Goal: Task Accomplishment & Management: Manage account settings

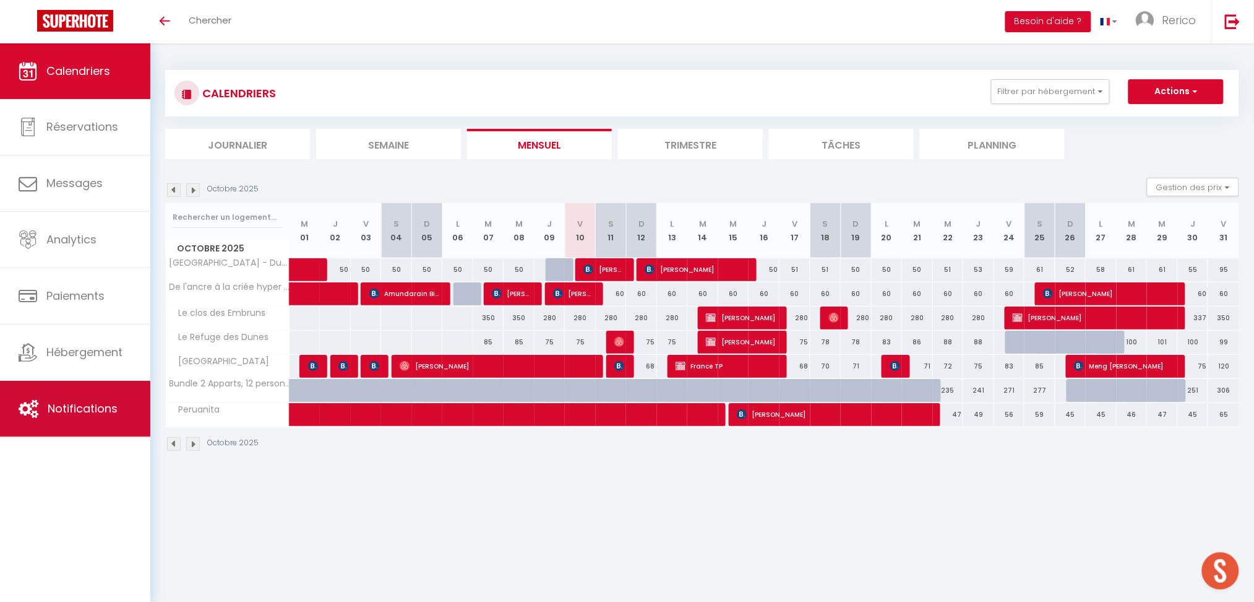
click at [67, 408] on span "Notifications" at bounding box center [83, 407] width 70 height 15
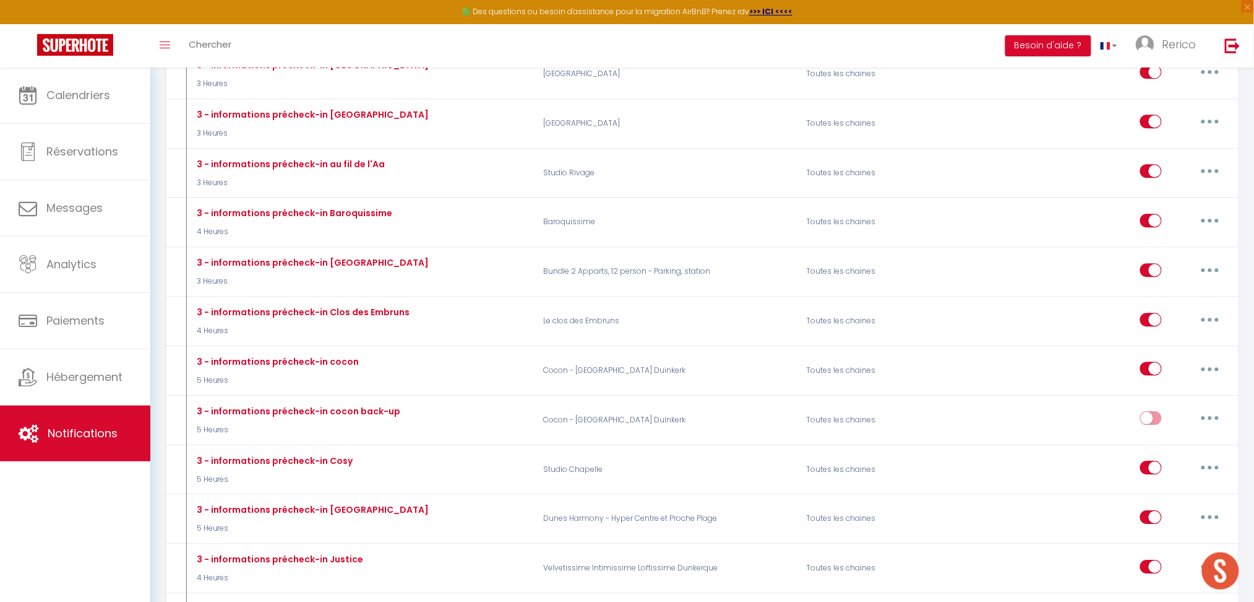
scroll to position [1115, 0]
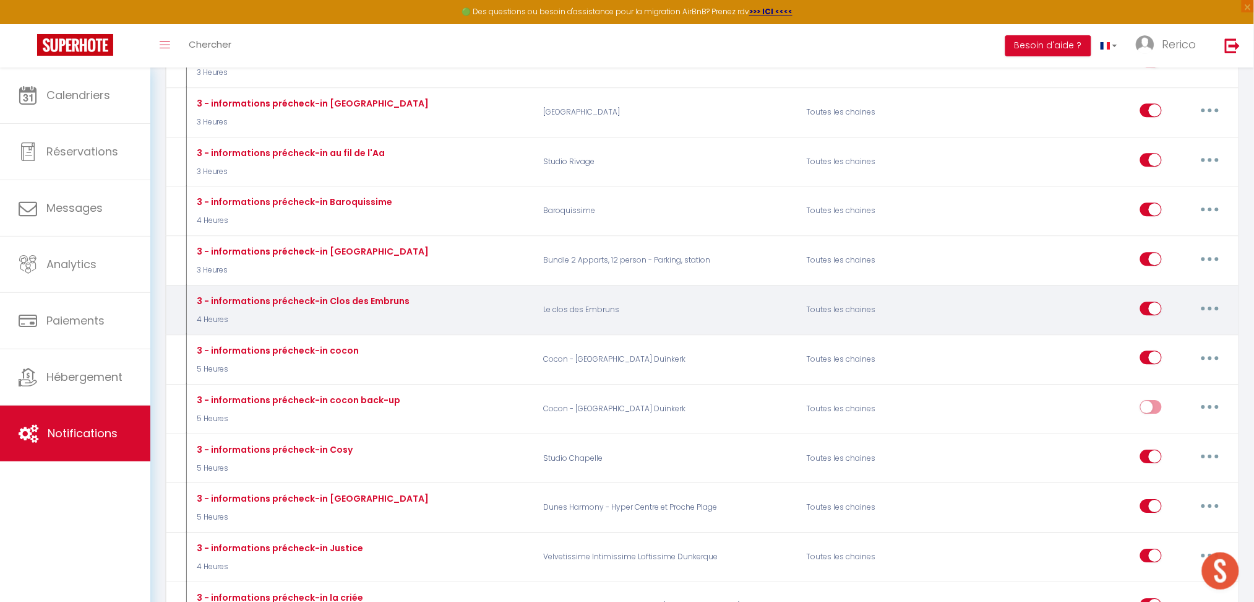
click at [1206, 298] on button "button" at bounding box center [1210, 308] width 35 height 20
click at [1151, 326] on link "Editer" at bounding box center [1179, 336] width 92 height 21
type input "3 - informations précheck-in Clos des Embruns"
select select "3"
select select "4 Heures"
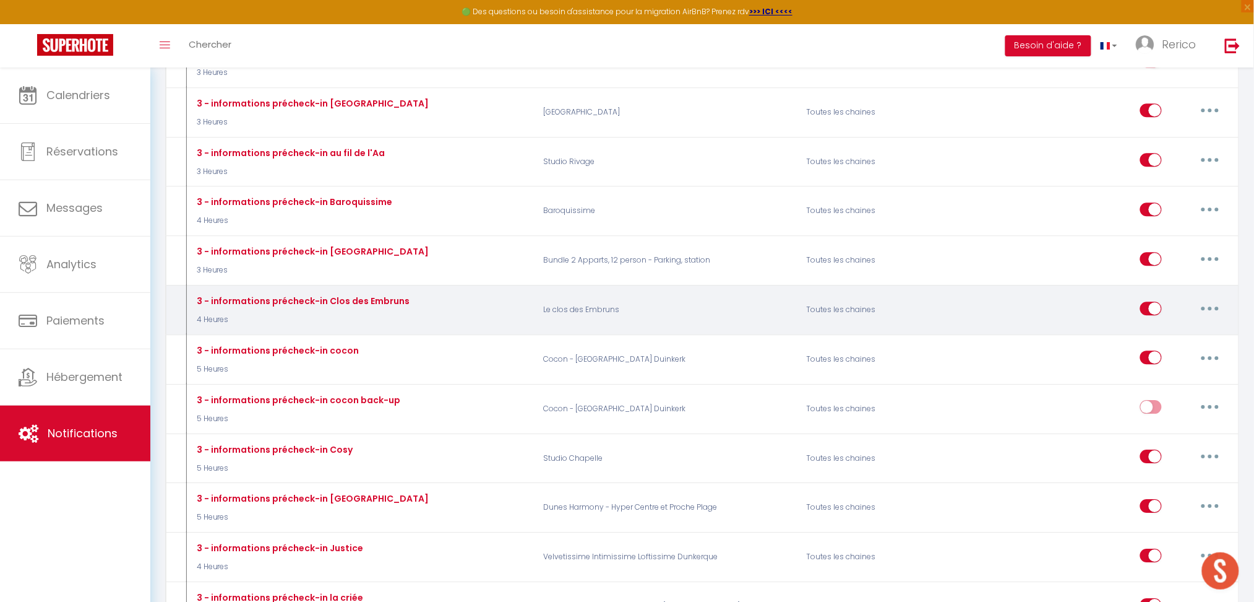
select select "if_booking_is_paid"
checkbox input "true"
checkbox input "false"
radio input "true"
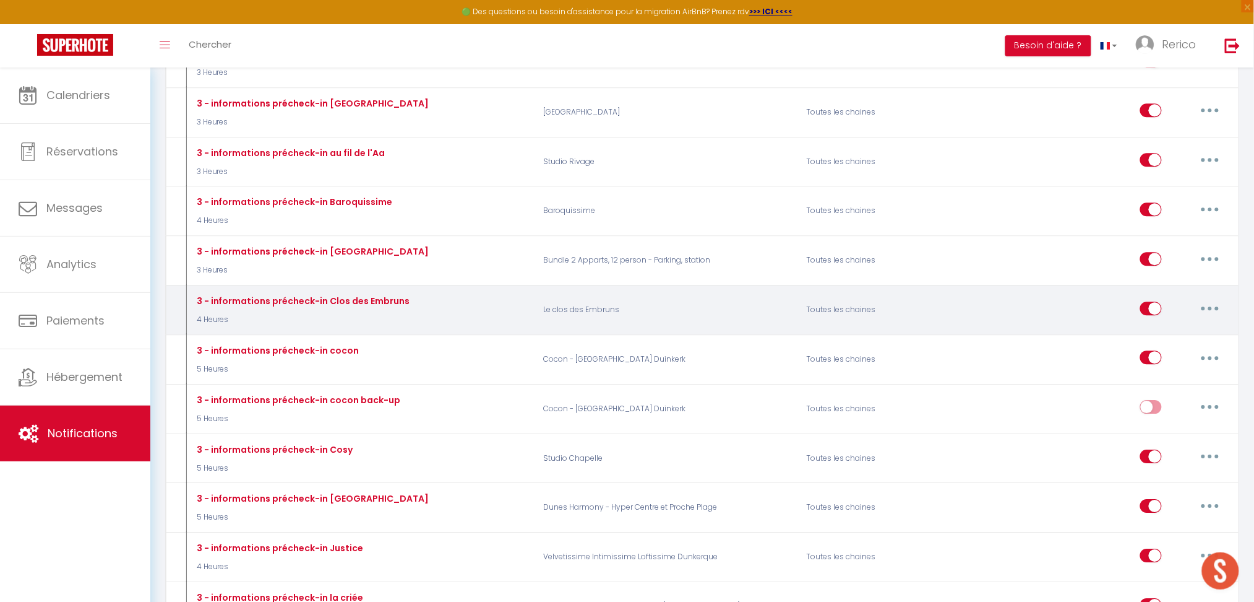
type input "Procédure pour le checkin - [RENTAL:NAME]"
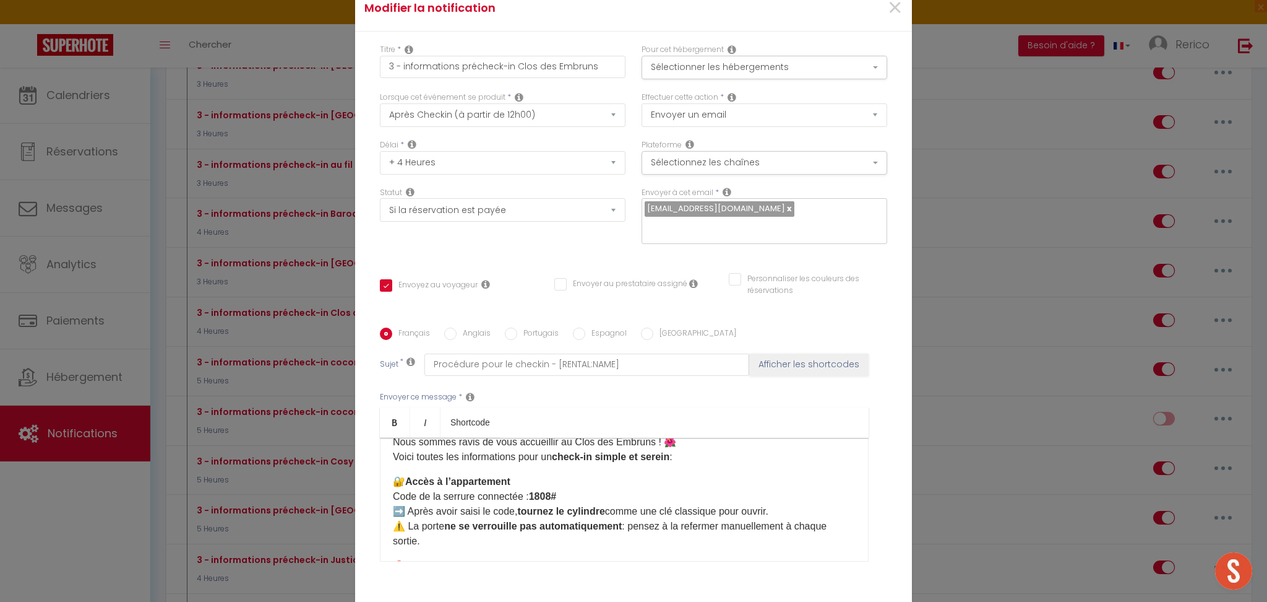
scroll to position [44, 0]
drag, startPoint x: 436, startPoint y: 493, endPoint x: 556, endPoint y: 498, distance: 119.6
click at [556, 498] on p "🔐 Accès à l’appartement Code de la serrure connectée : 1808# ➡️ Après avoir sai…" at bounding box center [624, 508] width 463 height 74
drag, startPoint x: 512, startPoint y: 490, endPoint x: 492, endPoint y: 493, distance: 20.0
click at [492, 493] on p "🔐 Accès à l’appartement Code de la boit à clés : 1418 ➡️ Après avoir saisi le c…" at bounding box center [624, 508] width 463 height 74
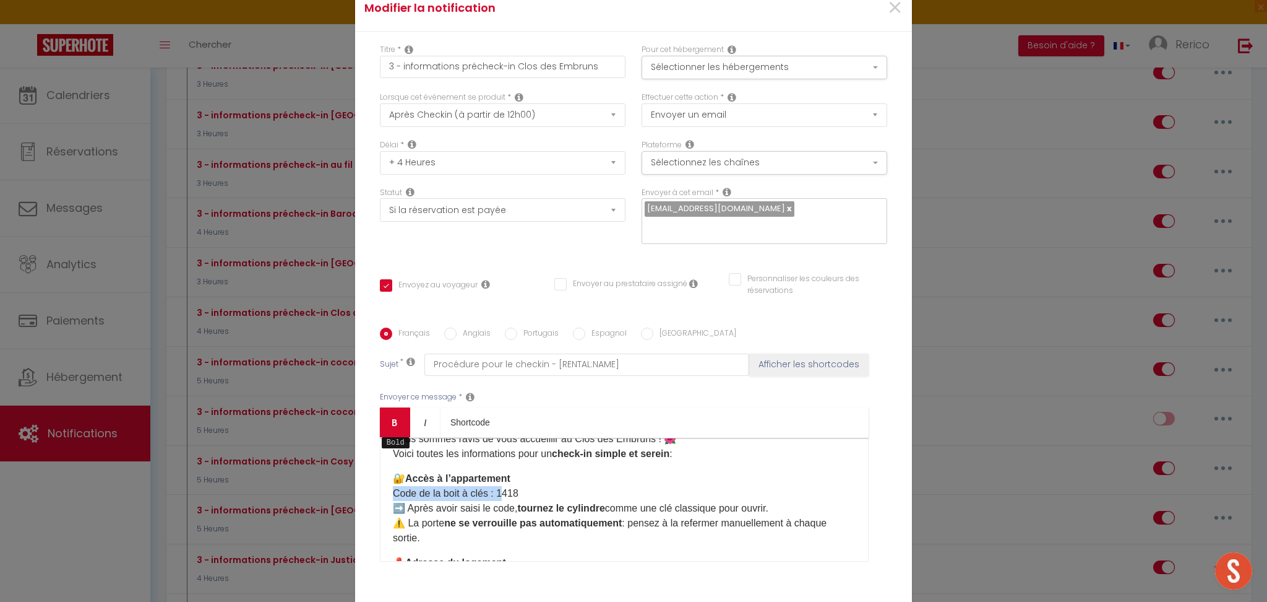
click at [392, 425] on icon "Bold" at bounding box center [395, 422] width 10 height 10
click at [520, 471] on p "🔐 Accès à l’appartement Code de la boit à clés : 1418 ➡️ Après avoir saisi le c…" at bounding box center [624, 508] width 463 height 74
click at [486, 494] on p "🔐 Accès à l’appartement Code de la boit à clés : 1418 ➡️ Après avoir saisi le c…" at bounding box center [624, 508] width 463 height 74
drag, startPoint x: 379, startPoint y: 508, endPoint x: 421, endPoint y: 531, distance: 47.9
click at [421, 531] on div "🌟 Bonjour [GUEST:FIRST_NAME] , Nous sommes ravis de vous accueillir au Clos des…" at bounding box center [624, 500] width 489 height 124
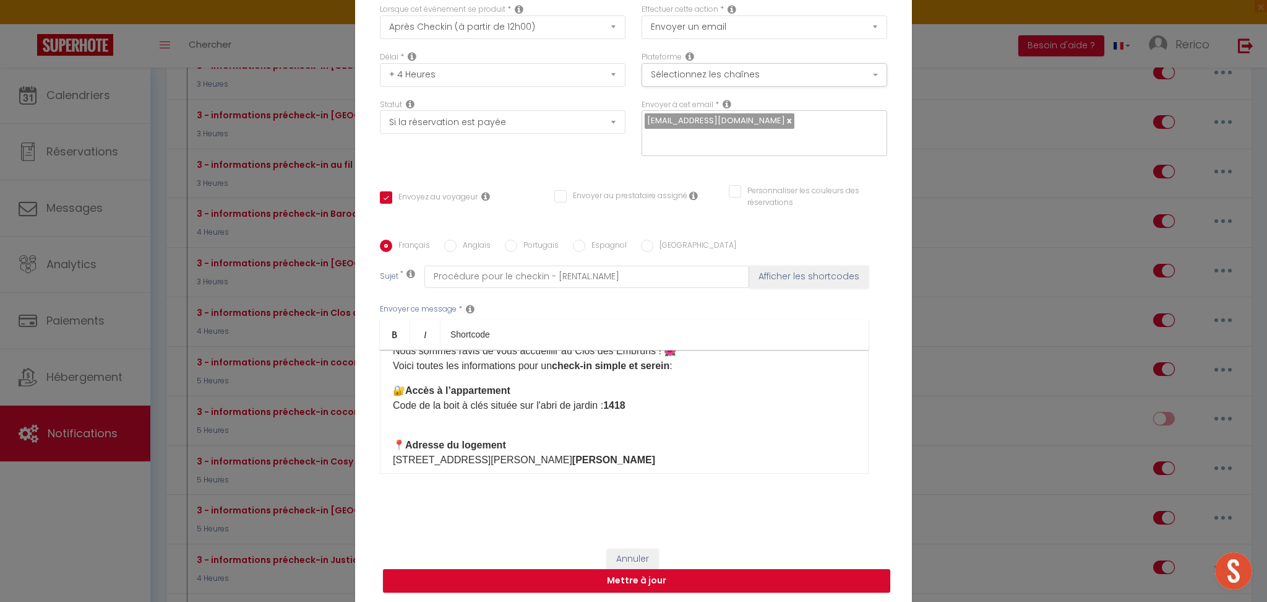
scroll to position [90, 0]
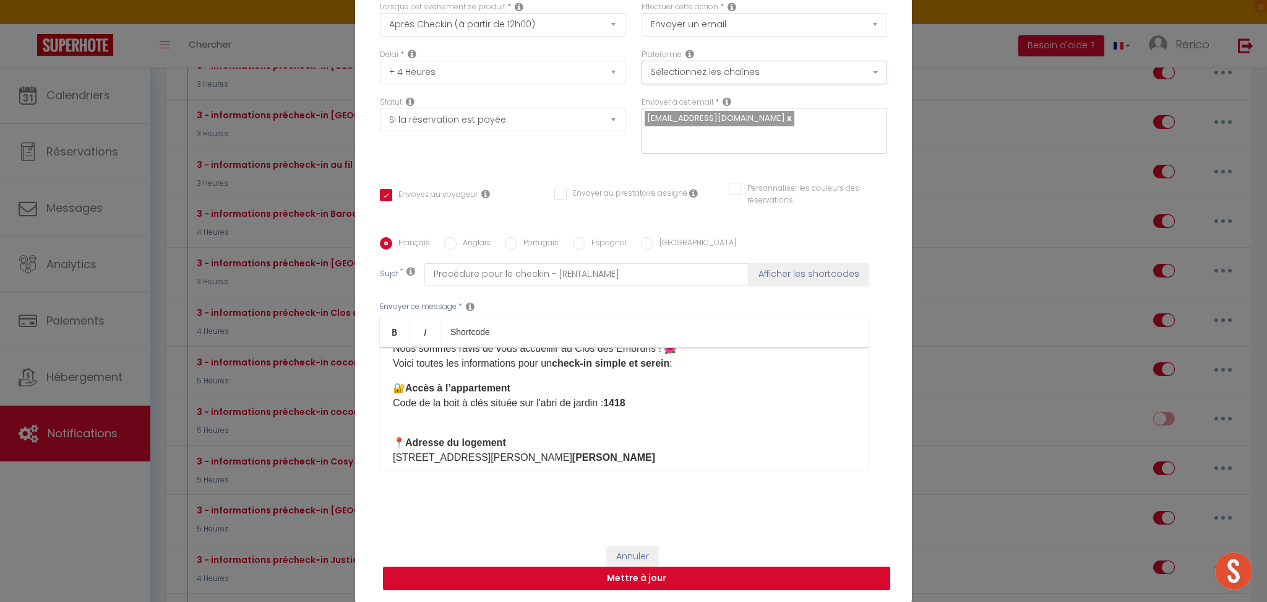
click at [713, 572] on button "Mettre à jour" at bounding box center [636, 578] width 507 height 24
checkbox input "true"
checkbox input "false"
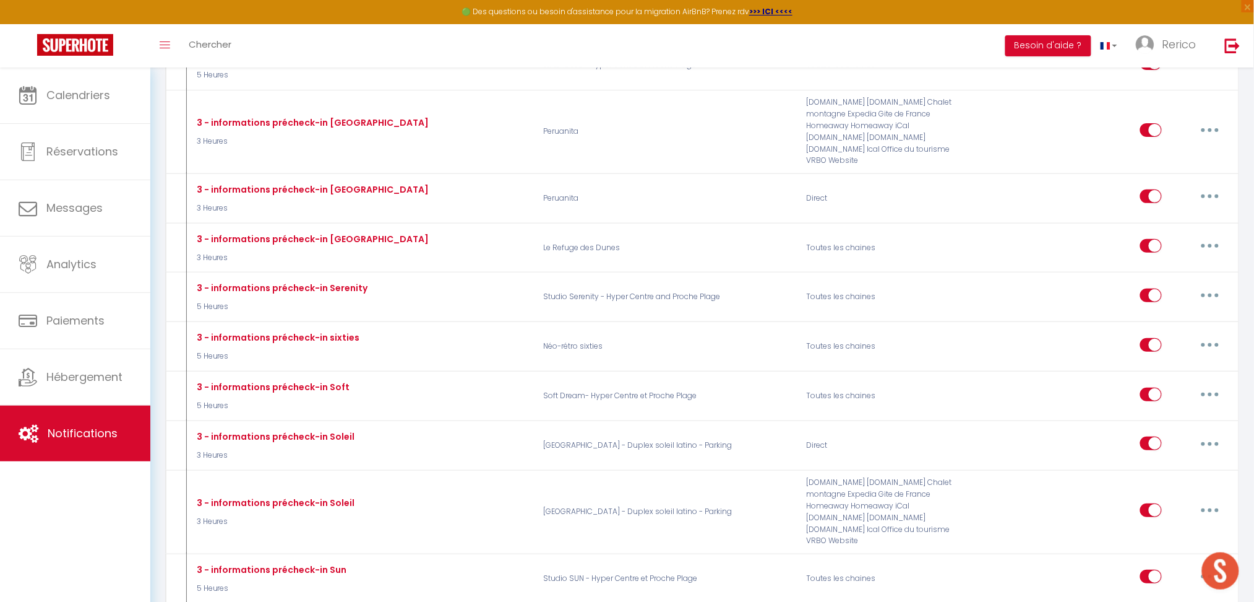
scroll to position [1771, 0]
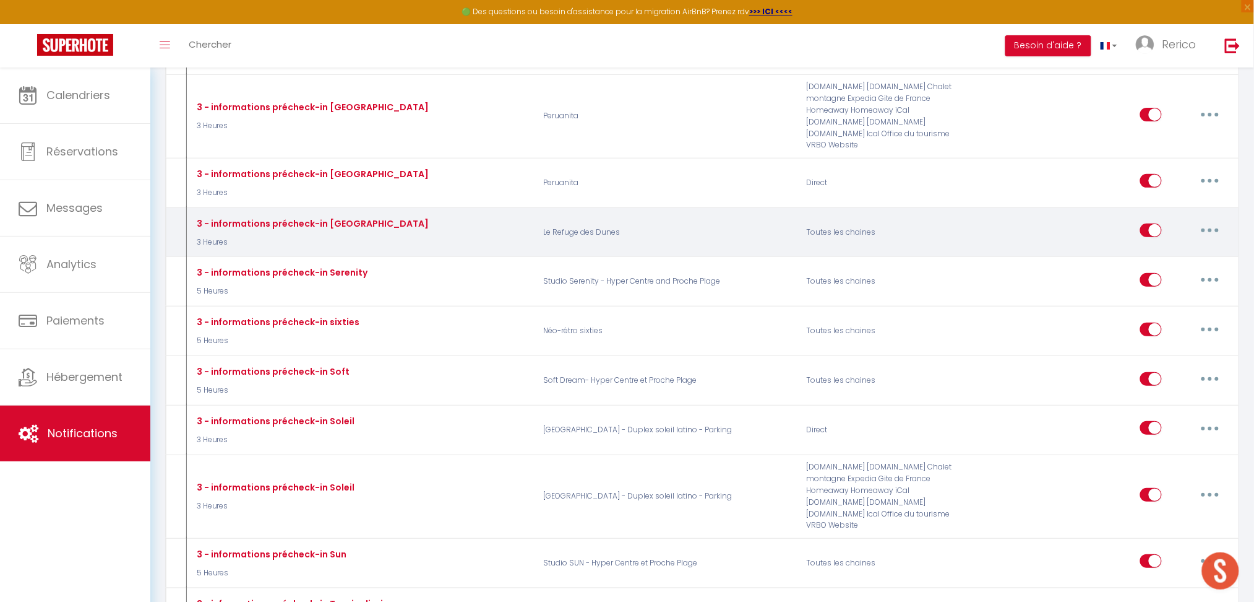
click at [1214, 220] on button "button" at bounding box center [1210, 230] width 35 height 20
click at [1163, 248] on link "Editer" at bounding box center [1179, 258] width 92 height 21
type input "3 - informations précheck-in [GEOGRAPHIC_DATA]"
select select "3"
select select "3 Heures"
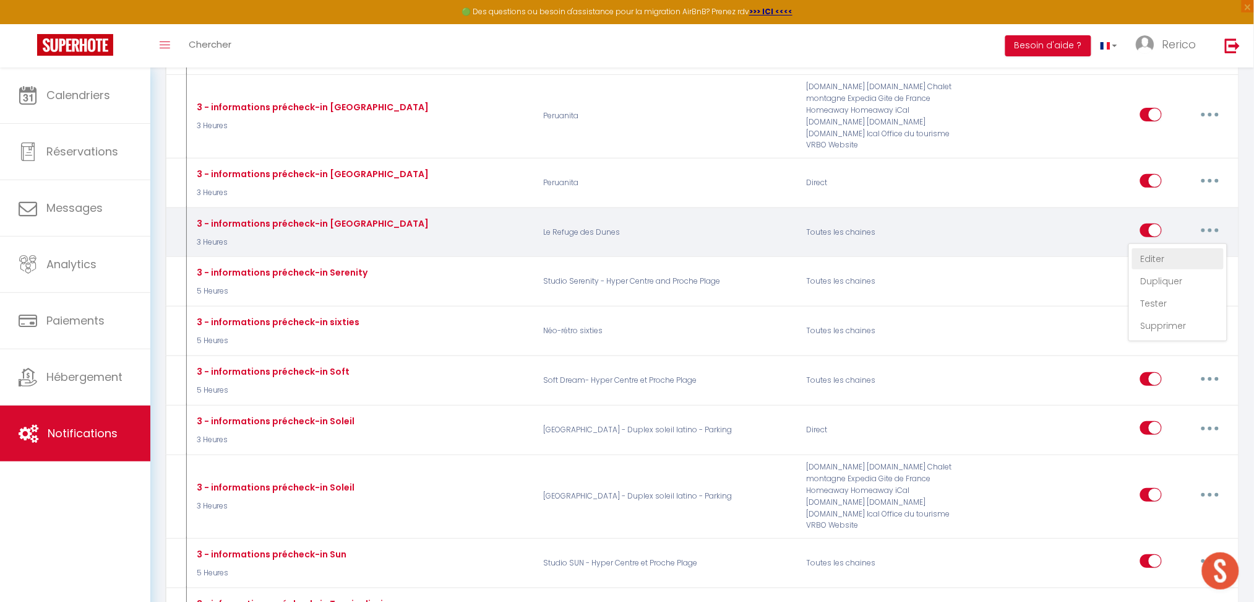
select select "if_booking_is_paid"
checkbox input "true"
checkbox input "false"
radio input "true"
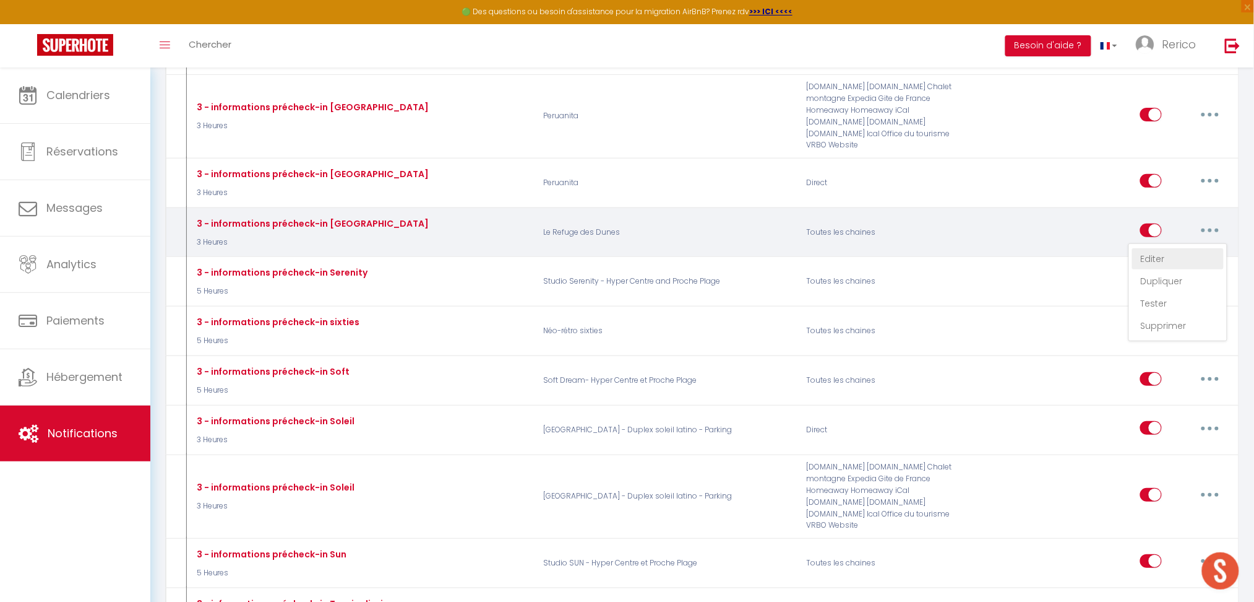
type input "Procédure pour le checkin - [RENTAL:NAME]"
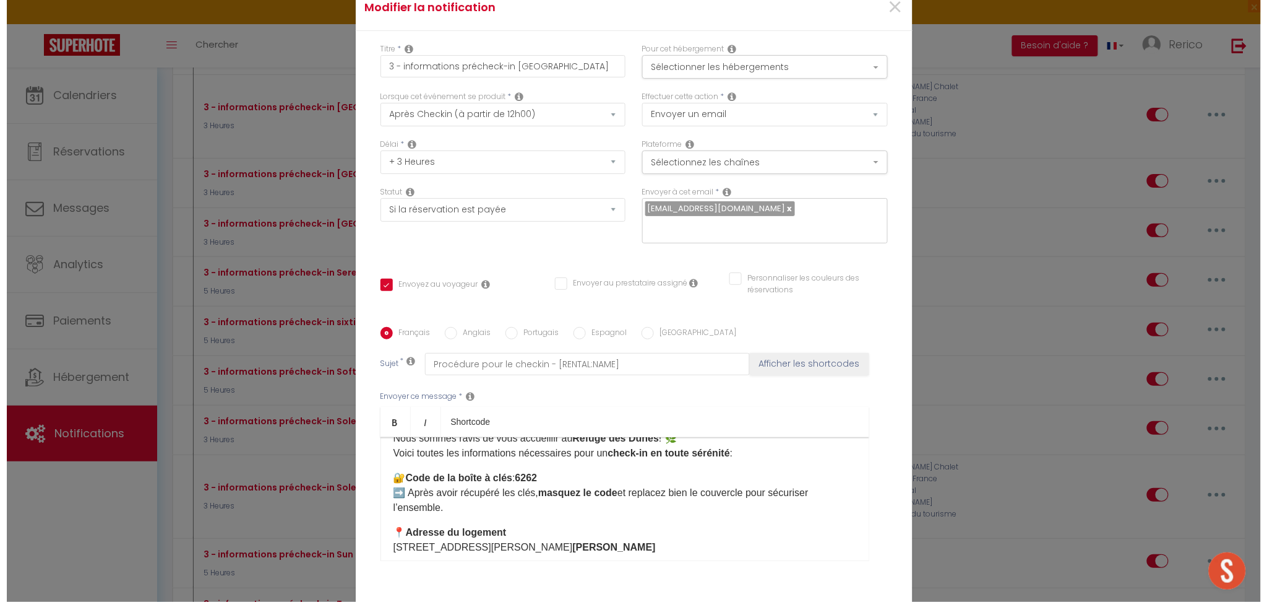
scroll to position [1759, 0]
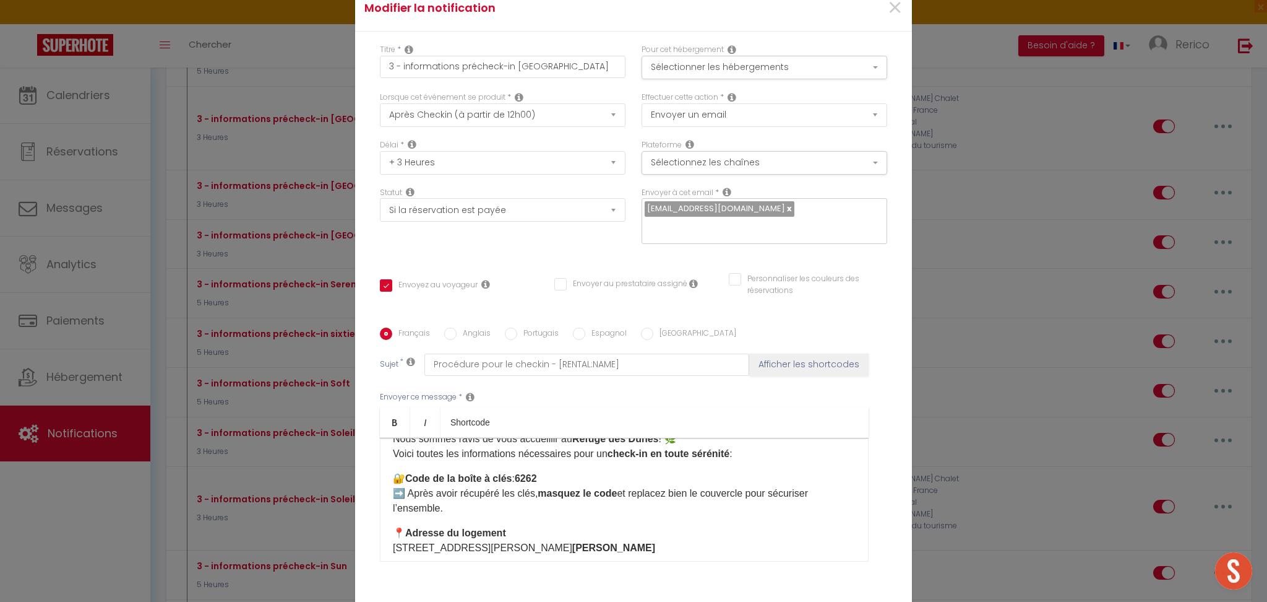
click at [548, 471] on p "🔐 Code de la boîte à clés : 6262 ➡️ Après avoir récupéré les clés, masquez le c…" at bounding box center [624, 493] width 463 height 45
checkbox input "true"
checkbox input "false"
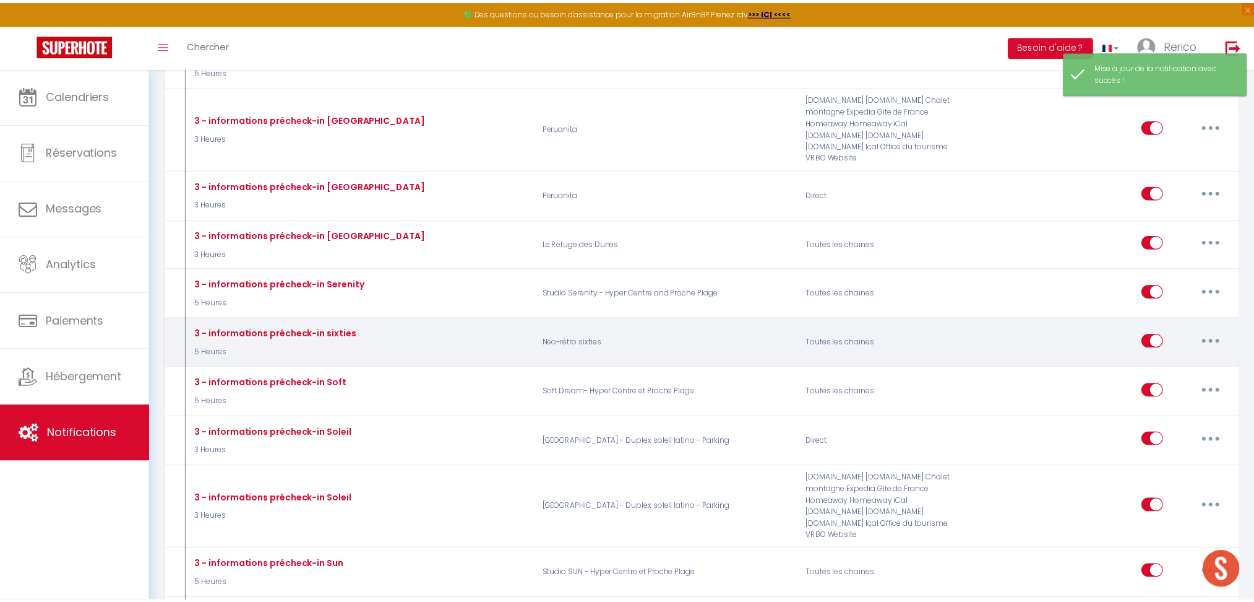
scroll to position [1771, 0]
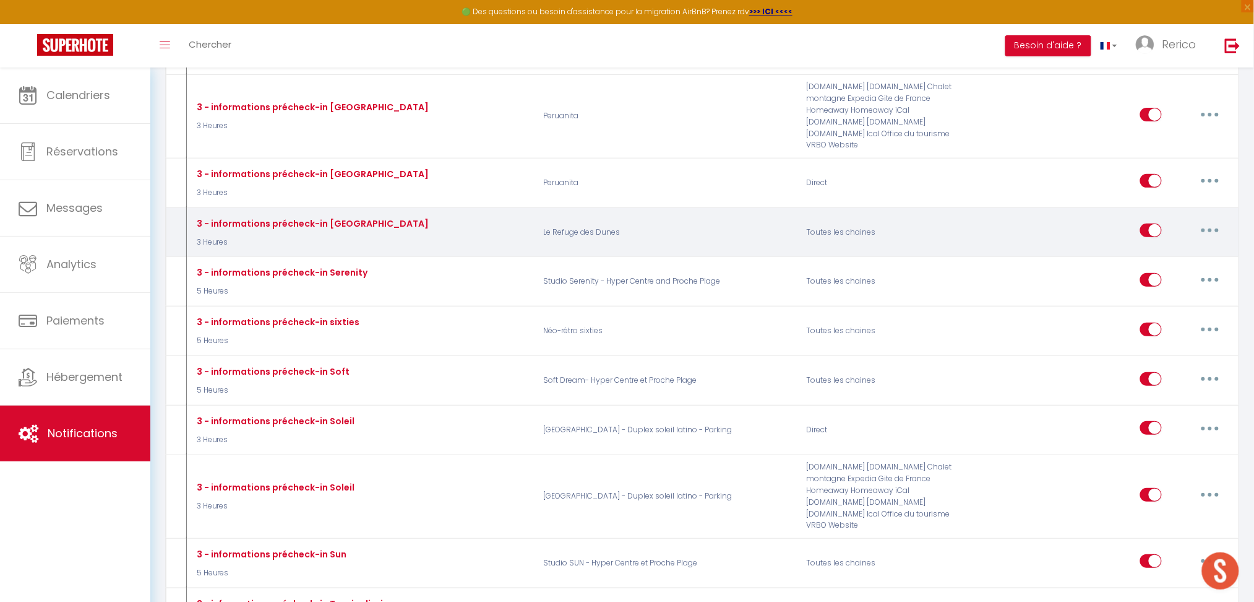
click at [1209, 220] on button "button" at bounding box center [1210, 230] width 35 height 20
click at [1157, 248] on link "Editer" at bounding box center [1179, 258] width 92 height 21
type input "3 - informations précheck-in [GEOGRAPHIC_DATA]"
select select "3"
select select "3 Heures"
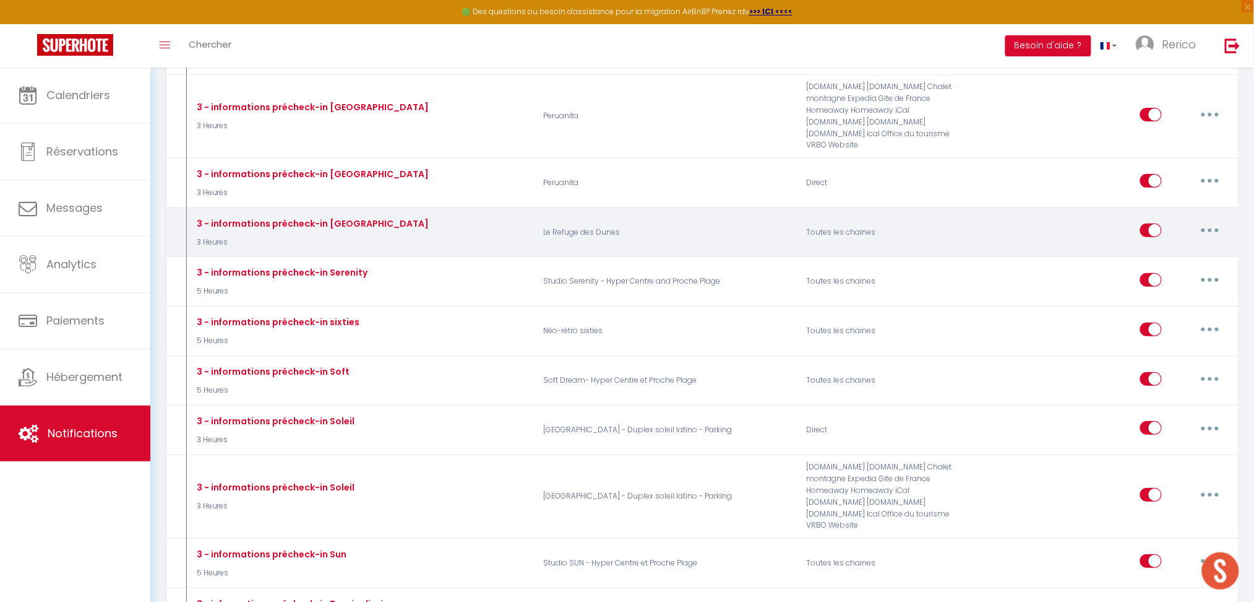
select select "if_booking_is_paid"
checkbox input "true"
checkbox input "false"
radio input "true"
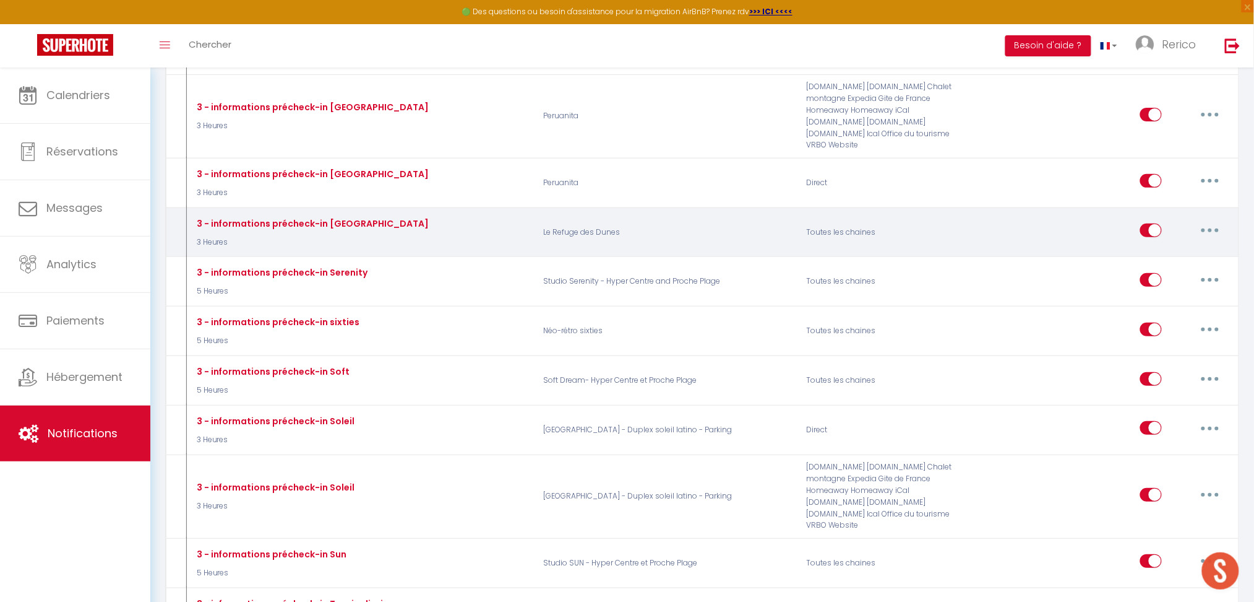
type input "Procédure pour le checkin - [RENTAL:NAME]"
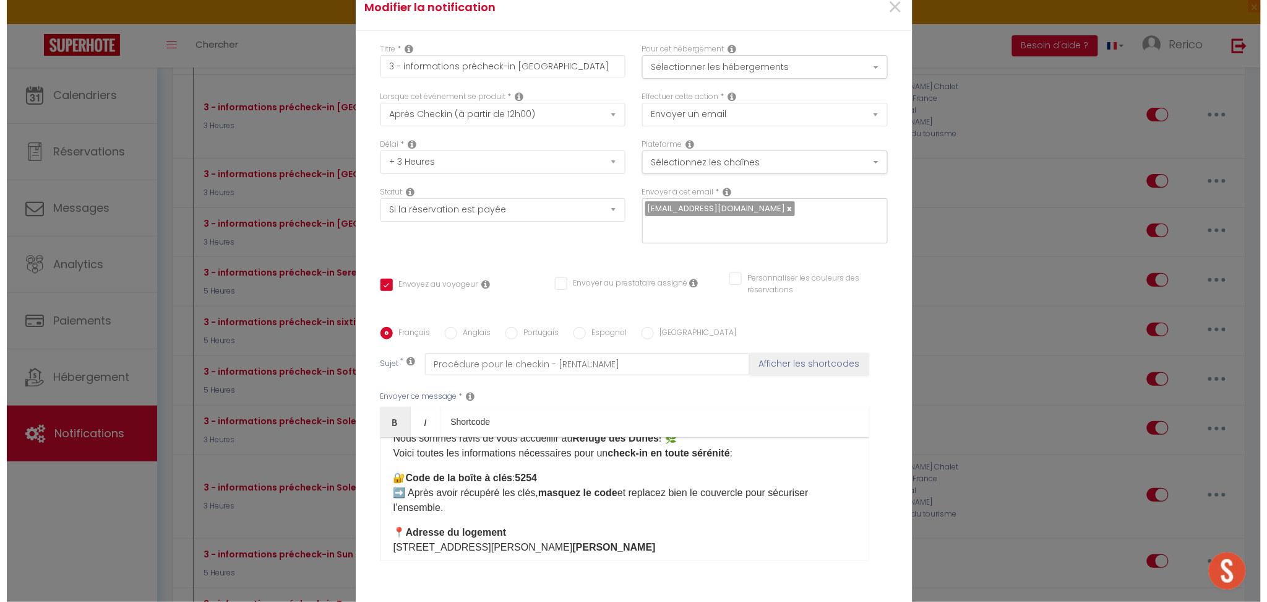
scroll to position [1759, 0]
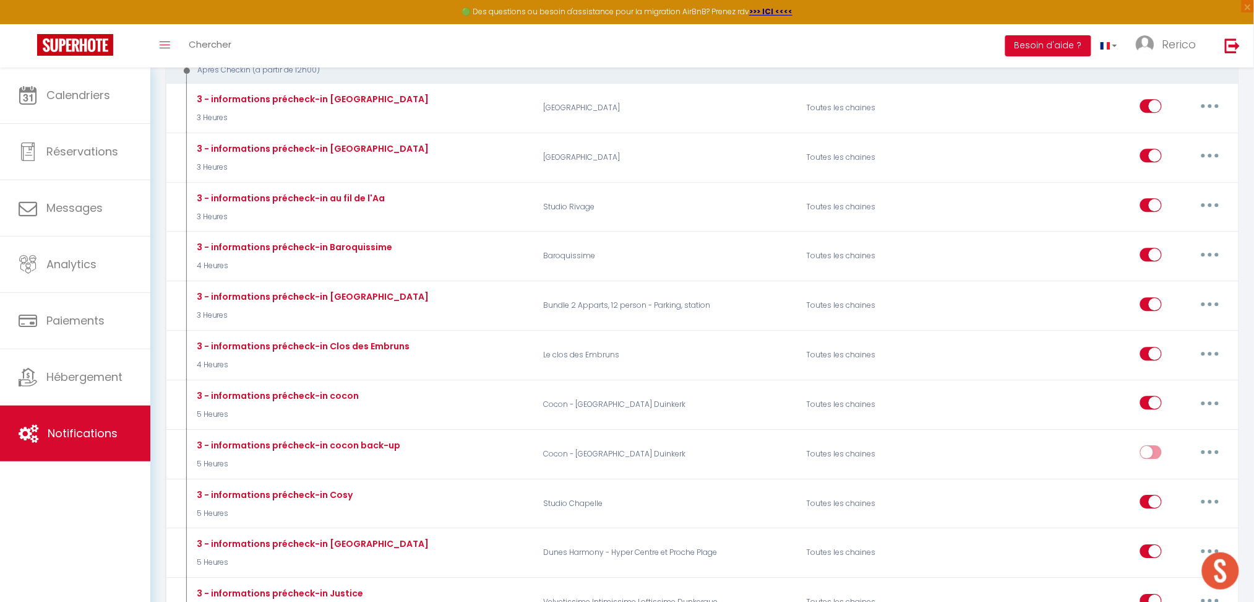
scroll to position [1059, 0]
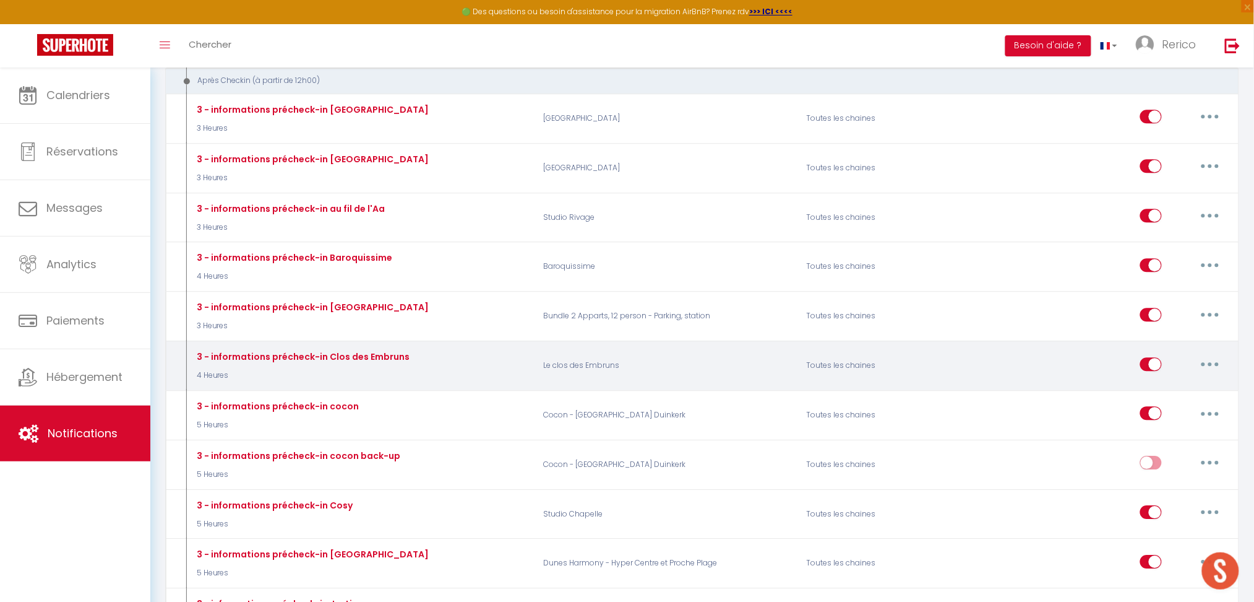
click at [1209, 354] on button "button" at bounding box center [1210, 364] width 35 height 20
click at [1164, 381] on link "Editer" at bounding box center [1179, 391] width 92 height 21
type input "3 - informations précheck-in Clos des Embruns"
select select "4 Heures"
checkbox input "true"
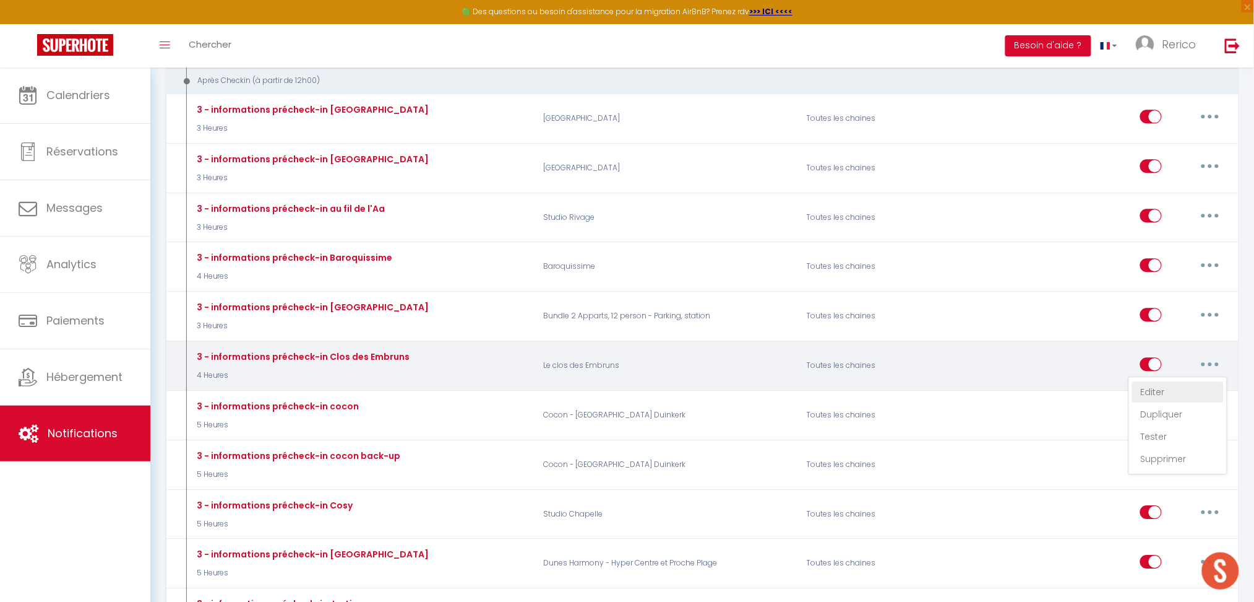
checkbox input "false"
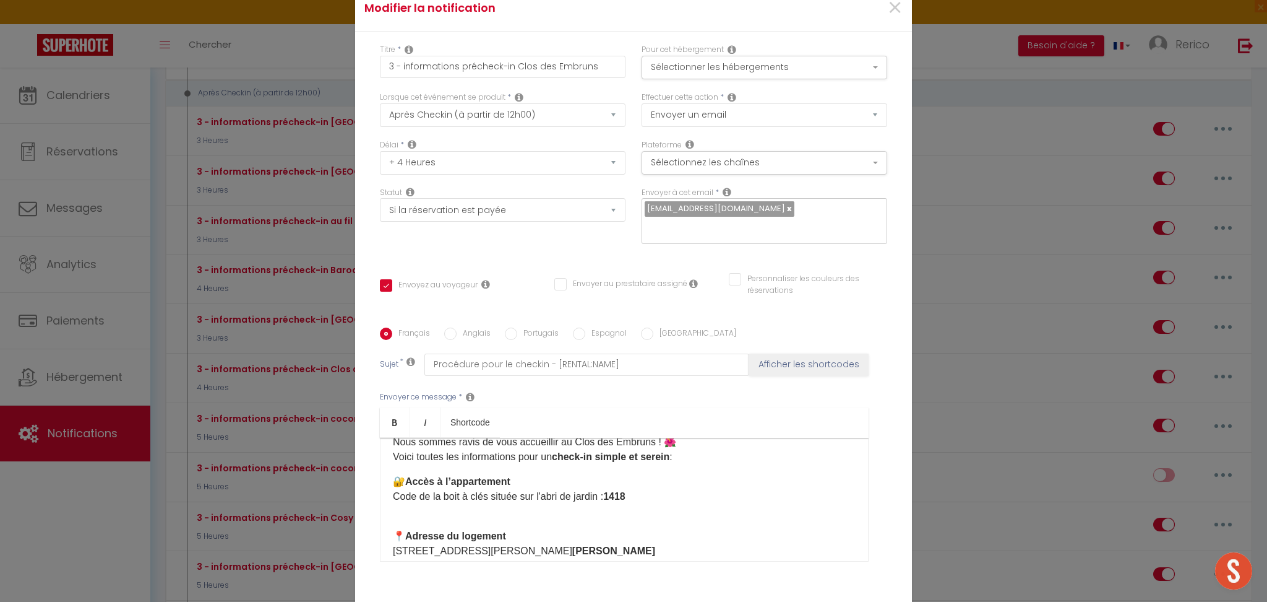
scroll to position [32, 0]
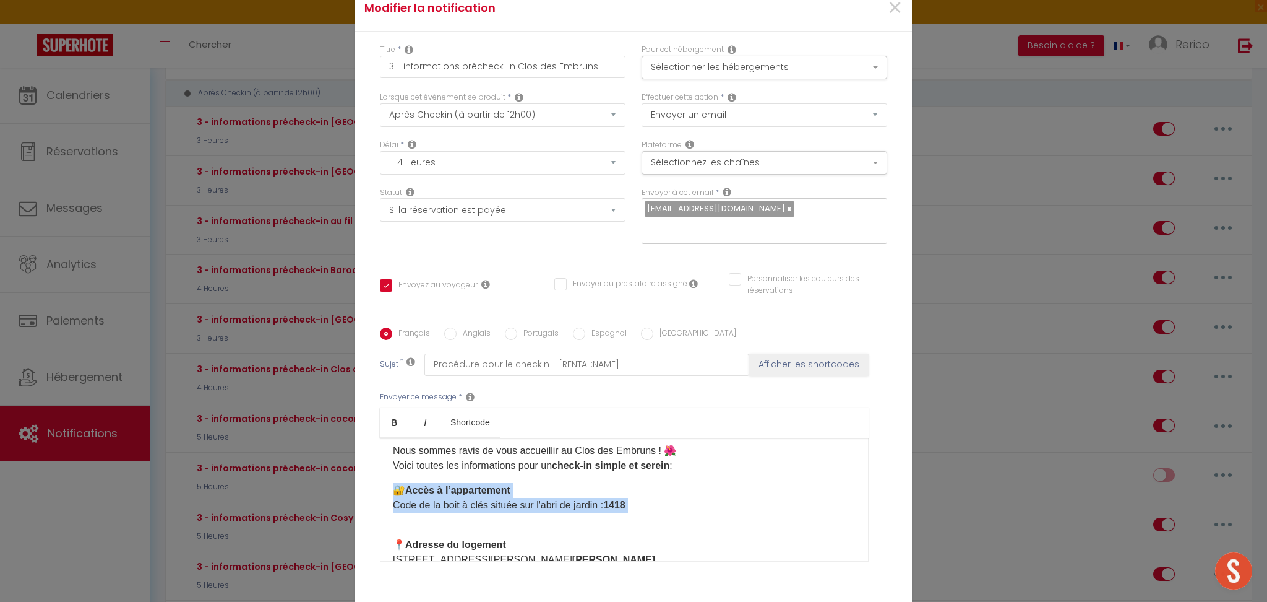
drag, startPoint x: 375, startPoint y: 399, endPoint x: 594, endPoint y: 431, distance: 221.4
click at [594, 438] on div "🌟 Bonjour [GUEST:FIRST_NAME] , Nous sommes ravis de vous accueillir au Clos des…" at bounding box center [624, 500] width 489 height 124
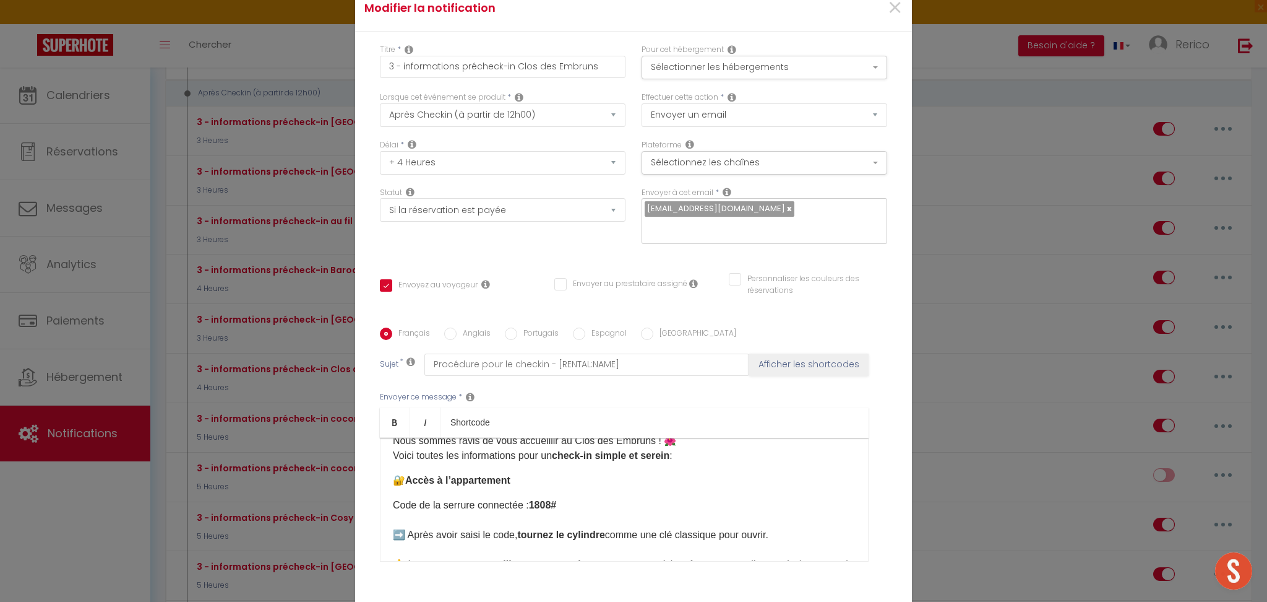
scroll to position [38, 0]
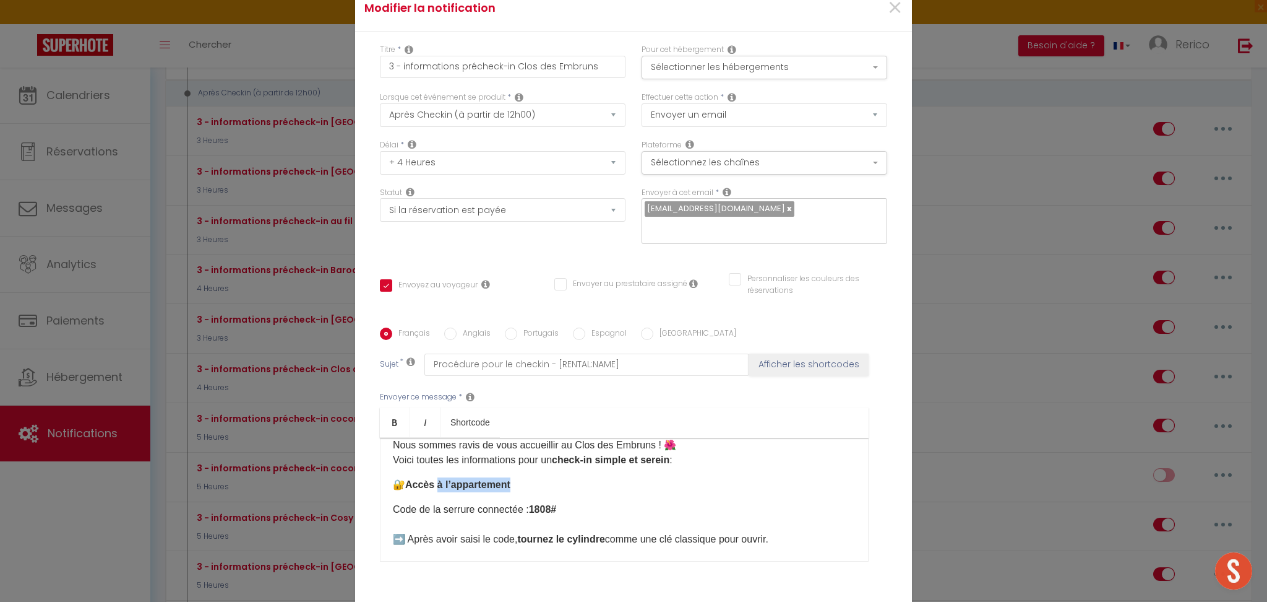
drag, startPoint x: 515, startPoint y: 399, endPoint x: 434, endPoint y: 394, distance: 81.3
click at [434, 477] on p "🔐 Accès à l’appartement" at bounding box center [624, 484] width 463 height 15
checkbox input "true"
checkbox input "false"
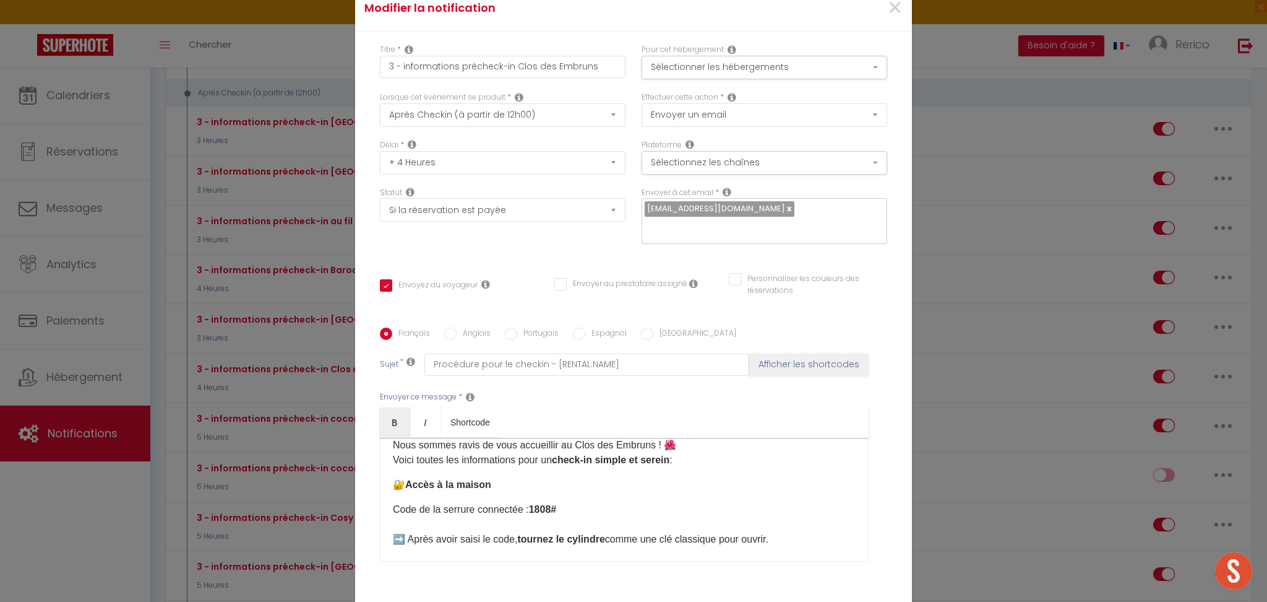
checkbox input "false"
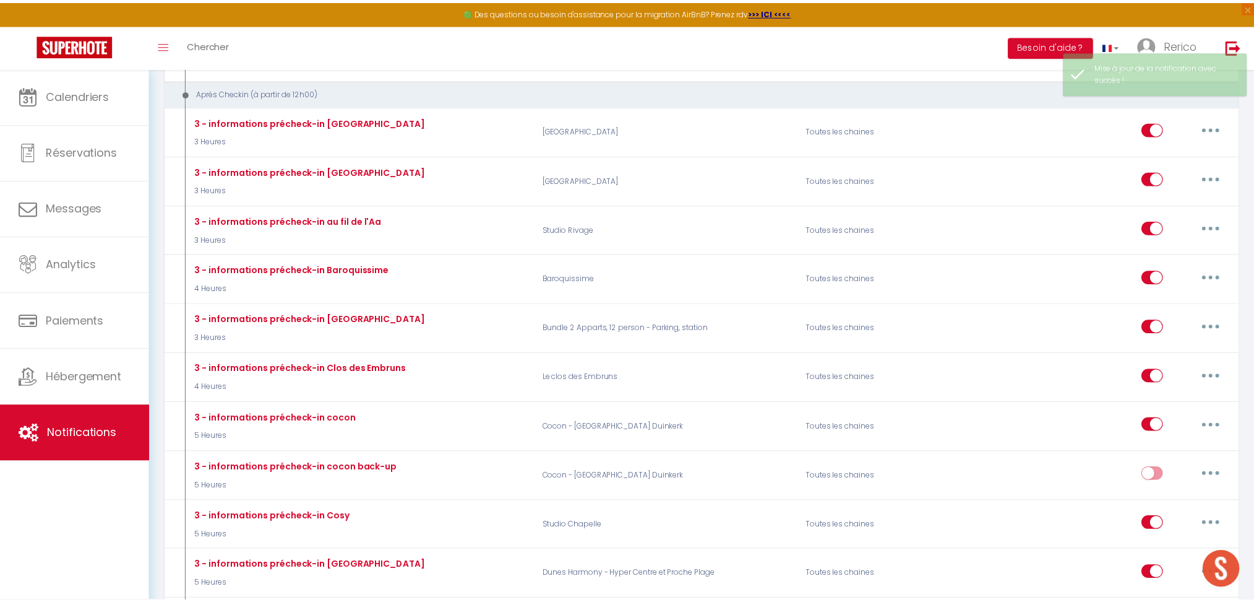
scroll to position [0, 0]
